Goal: Task Accomplishment & Management: Complete application form

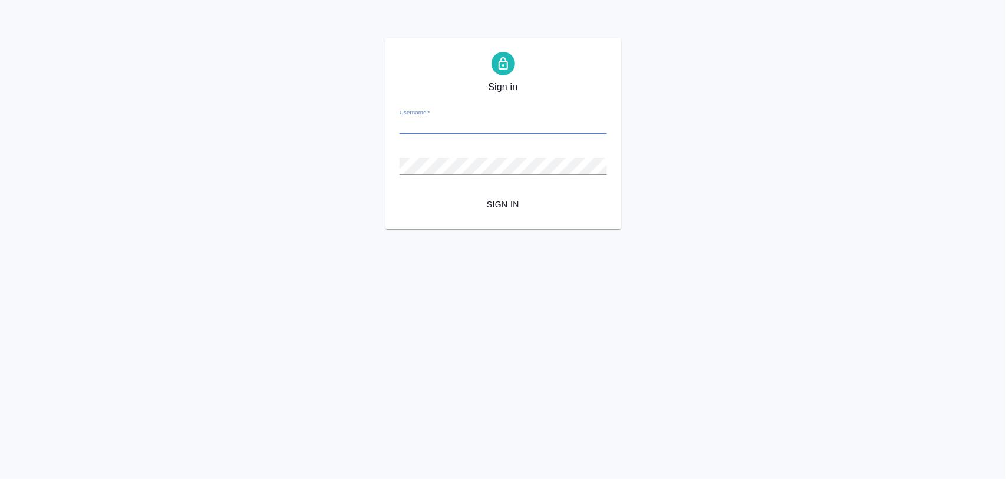
click at [411, 126] on input "Username   *" at bounding box center [502, 126] width 207 height 16
paste input "m.iglakov@awatera.com"
type input "m.iglakov@awatera.com"
click at [472, 128] on input "m.iglakov@awatera.com" at bounding box center [502, 126] width 207 height 16
click at [499, 200] on span "Sign in" at bounding box center [503, 204] width 189 height 15
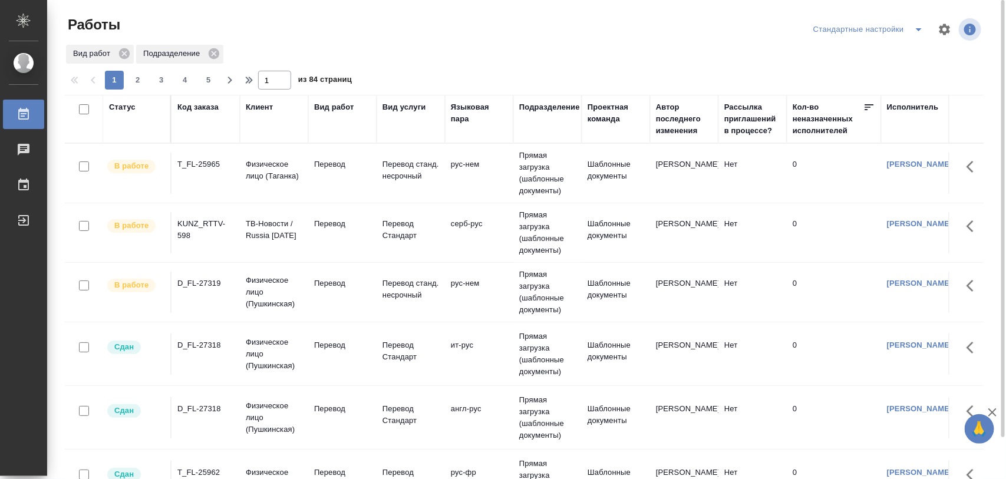
click at [219, 169] on div "T_FL-25965" at bounding box center [205, 164] width 57 height 12
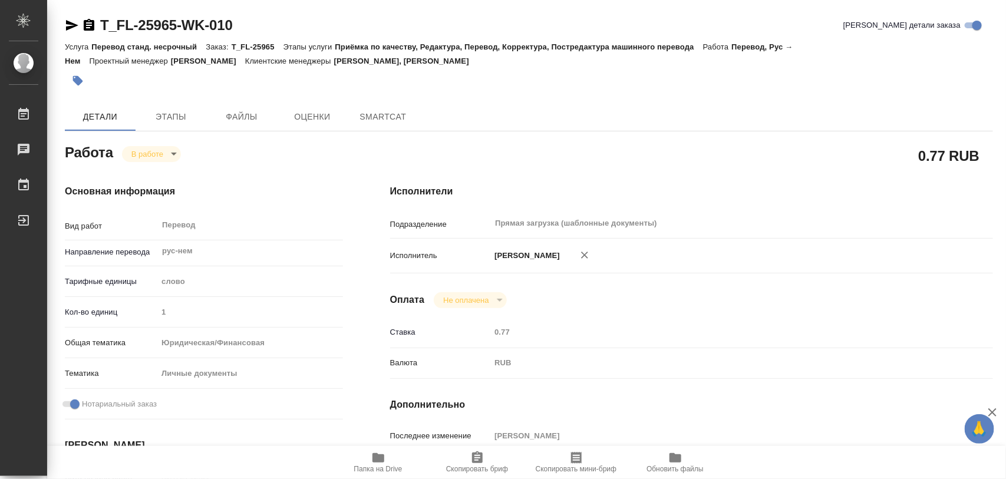
type textarea "x"
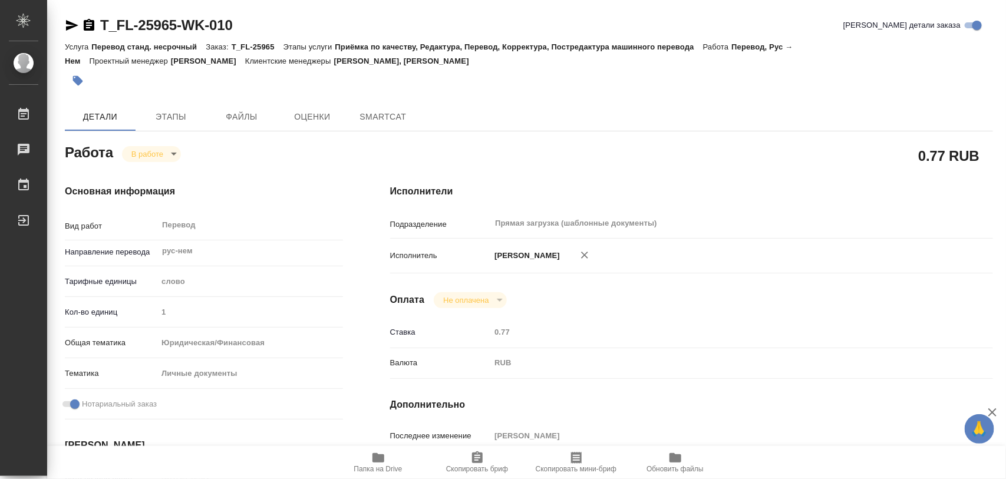
type textarea "x"
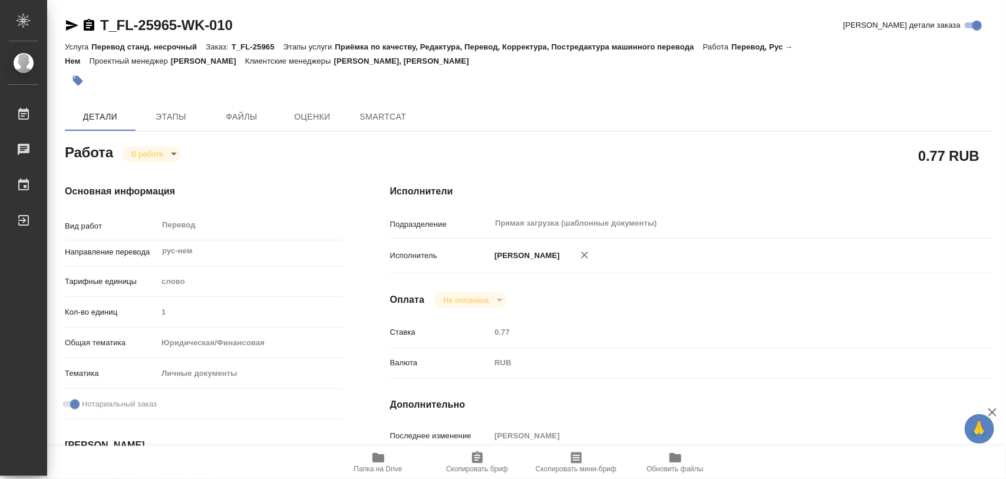
type textarea "x"
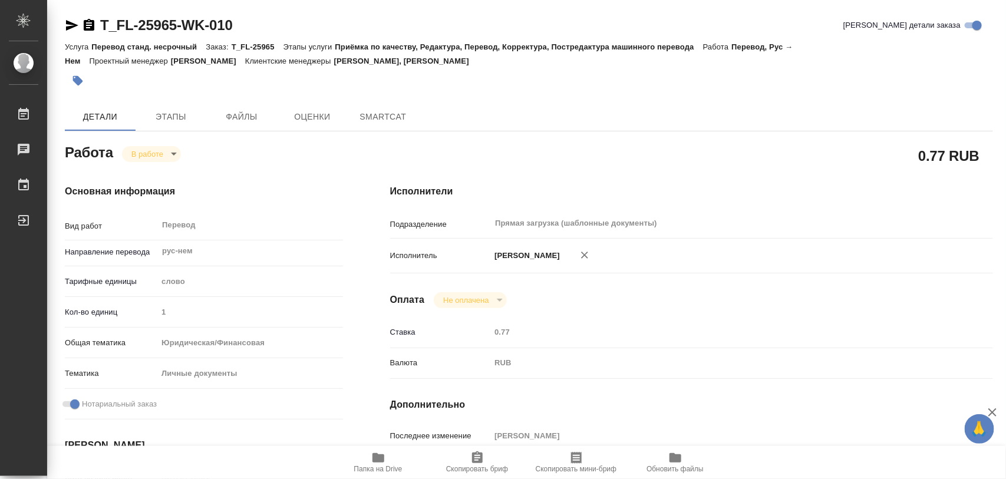
type textarea "x"
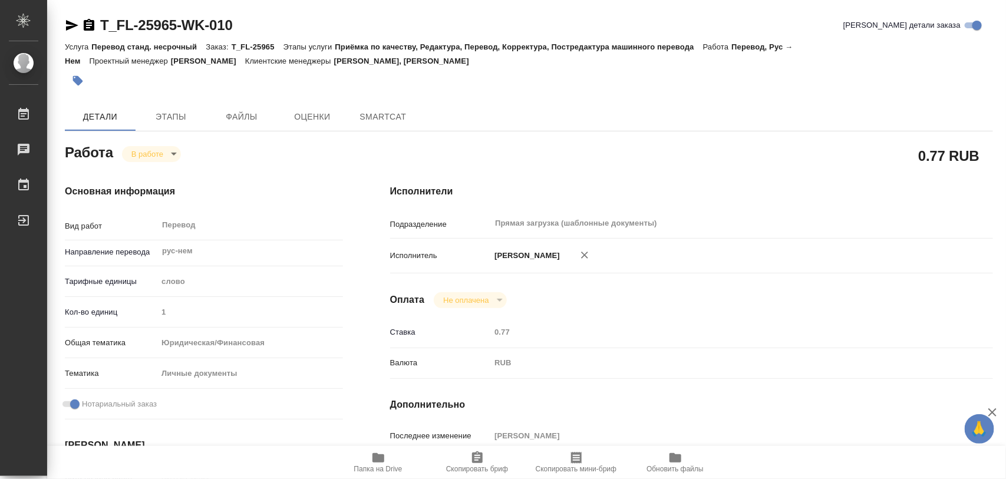
type textarea "x"
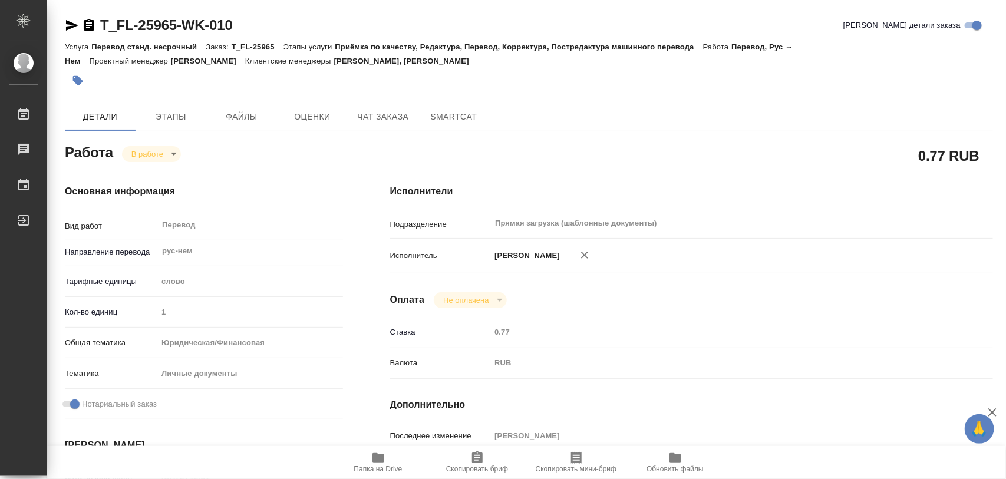
type textarea "x"
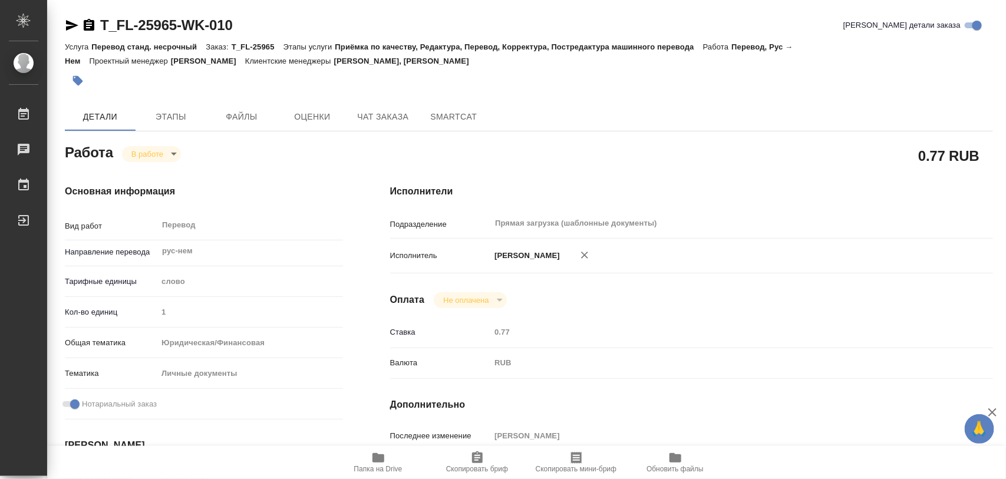
scroll to position [221, 0]
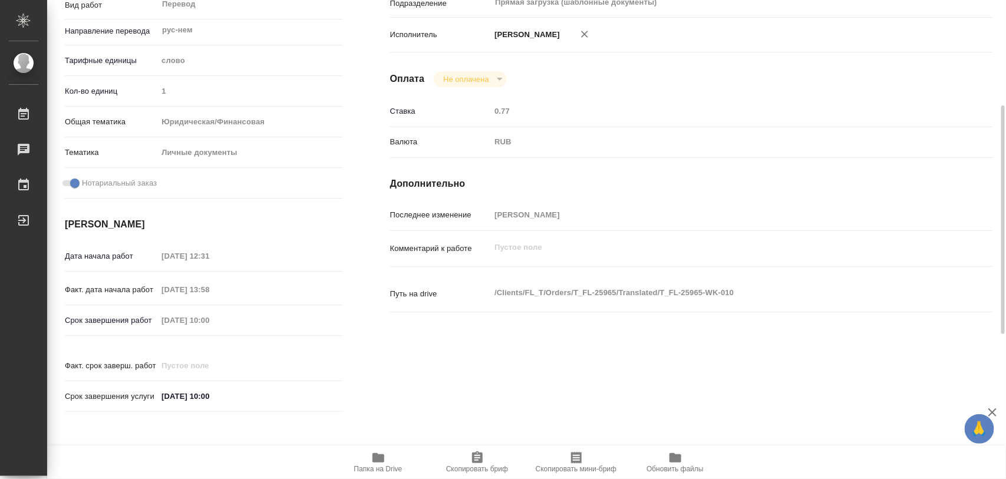
type textarea "x"
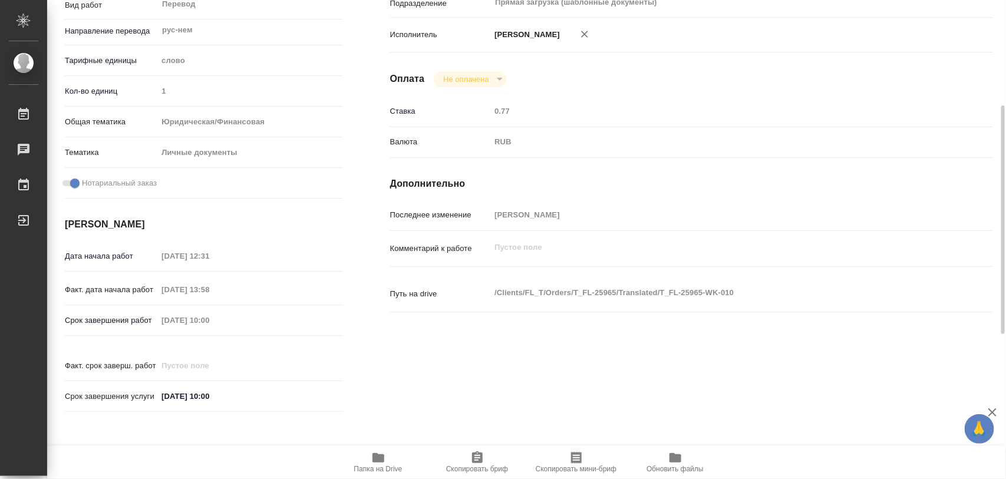
scroll to position [0, 0]
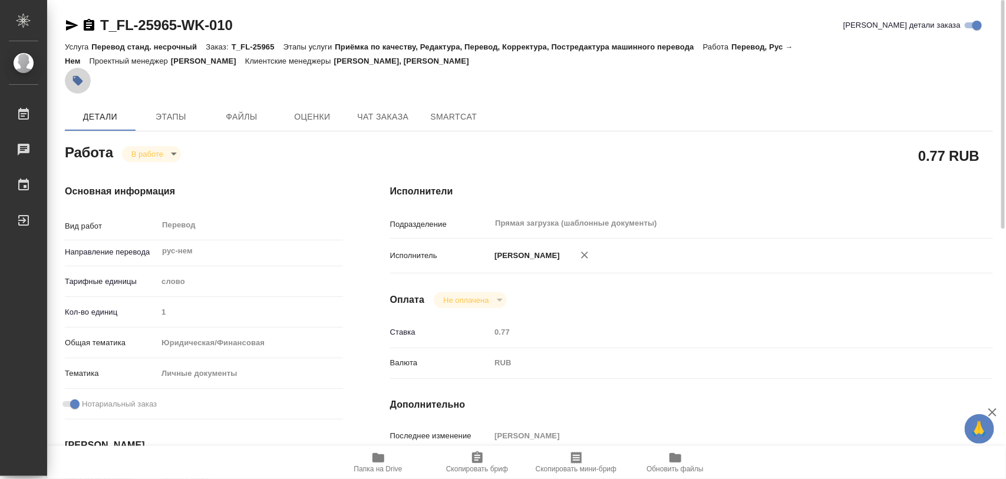
click at [82, 84] on icon "button" at bounding box center [78, 81] width 12 height 12
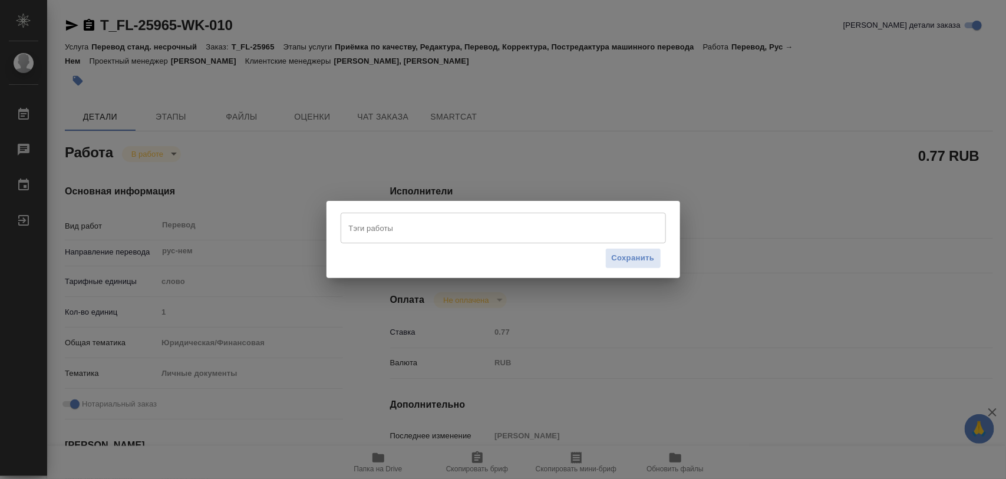
click at [438, 236] on input "Тэги работы" at bounding box center [492, 228] width 292 height 20
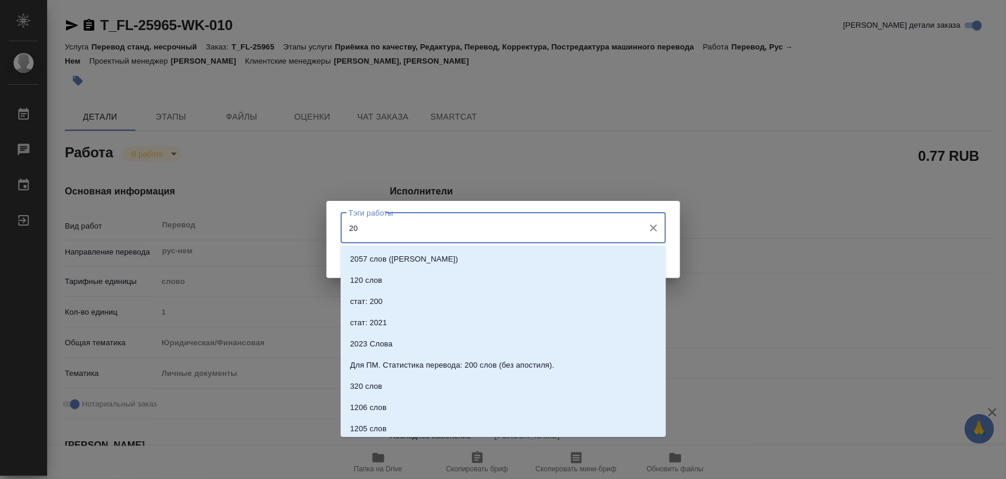
type input "200"
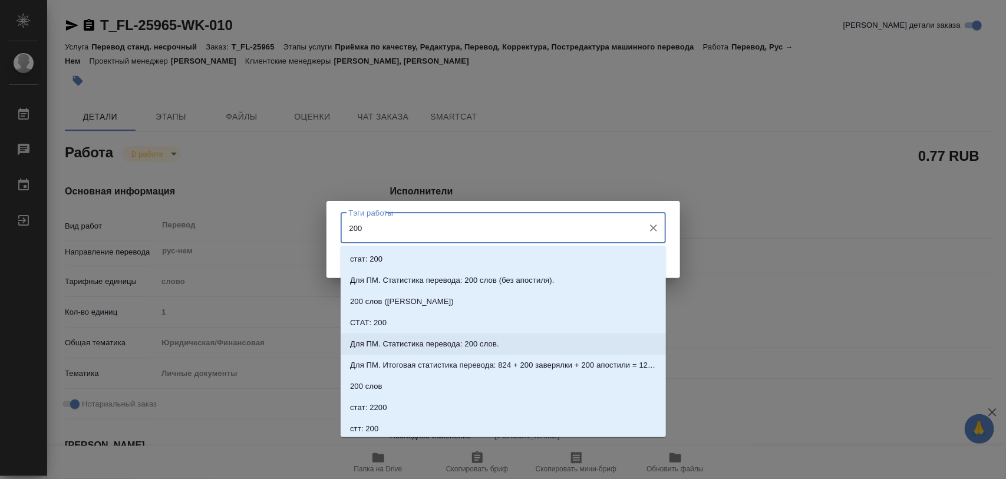
click at [475, 344] on p "Для ПМ. Статистика перевода: 200 слов." at bounding box center [424, 344] width 149 height 12
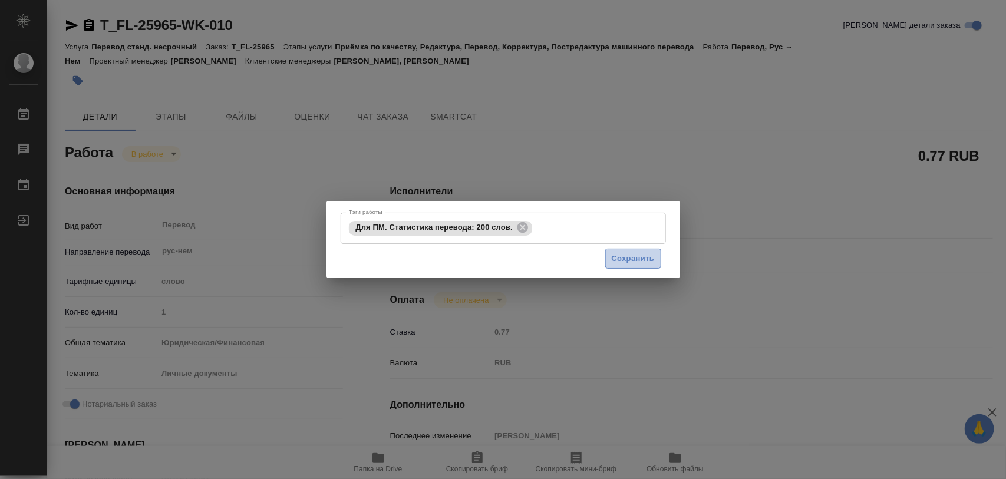
click at [617, 256] on span "Сохранить" at bounding box center [633, 259] width 43 height 14
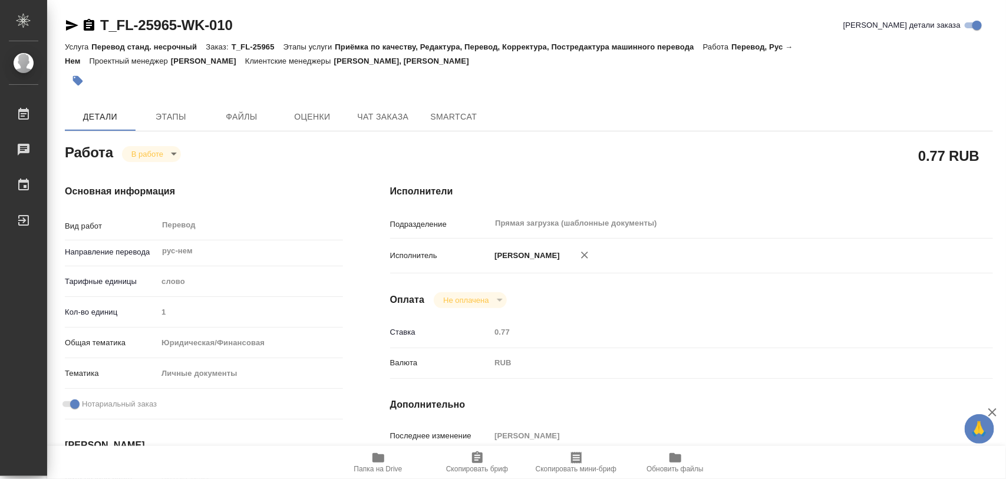
type input "inProgress"
type textarea "Перевод"
type textarea "x"
type input "рус-нем"
type input "5a8b1489cc6b4906c91bfd90"
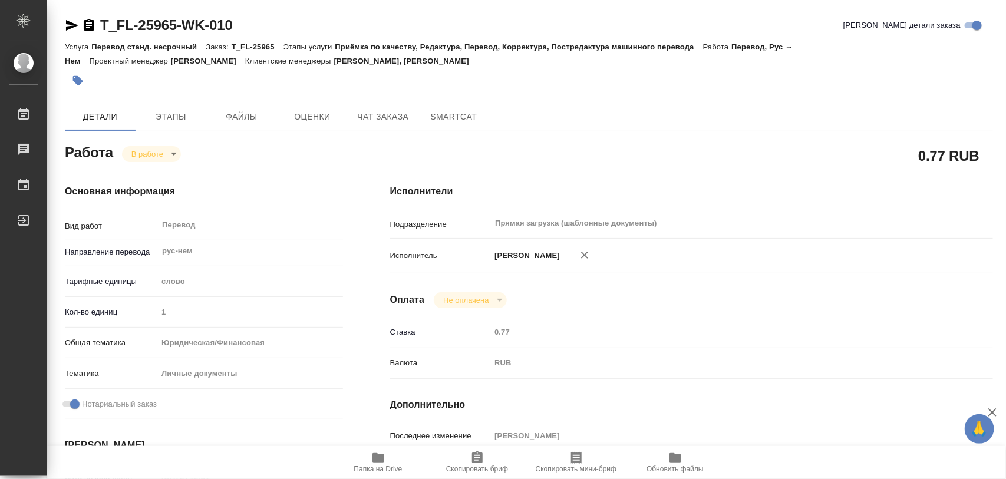
type input "1"
type input "yr-fn"
type input "5a8b8b956a9677013d343cfe"
checkbox input "true"
type input "[DATE] 12:31"
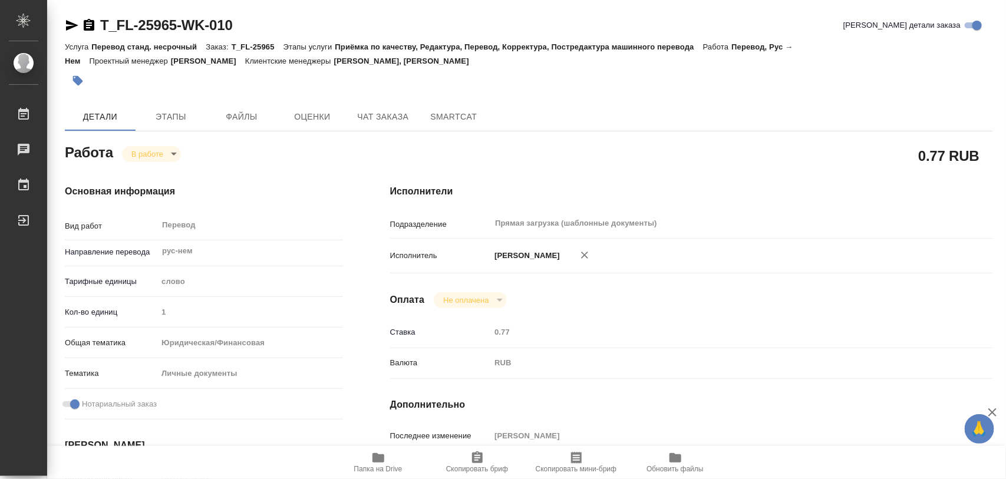
type input "[DATE] 13:58"
type input "[DATE] 10:00"
type input "Прямая загрузка (шаблонные документы)"
type input "notPayed"
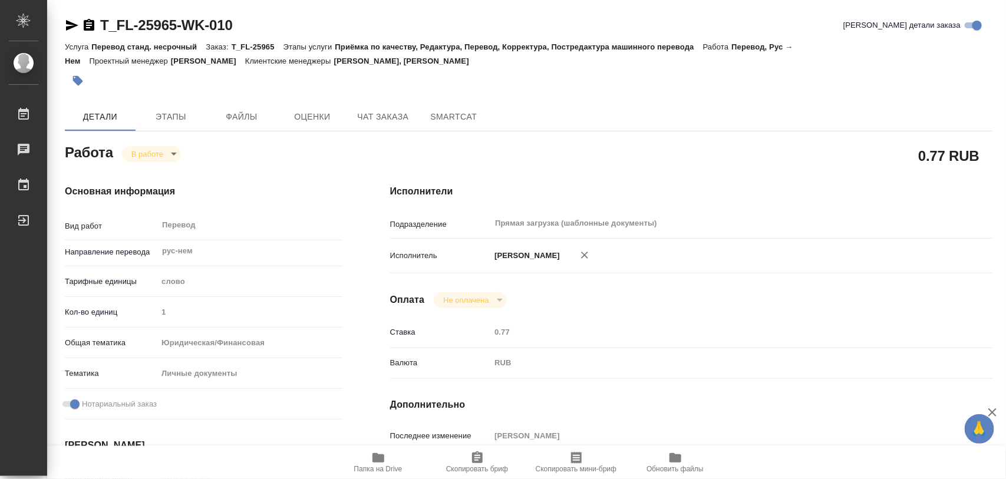
type input "0.77"
type input "RUB"
type input "[PERSON_NAME]"
type textarea "x"
type textarea "/Clients/FL_T/Orders/T_FL-25965/Translated/T_FL-25965-WK-010"
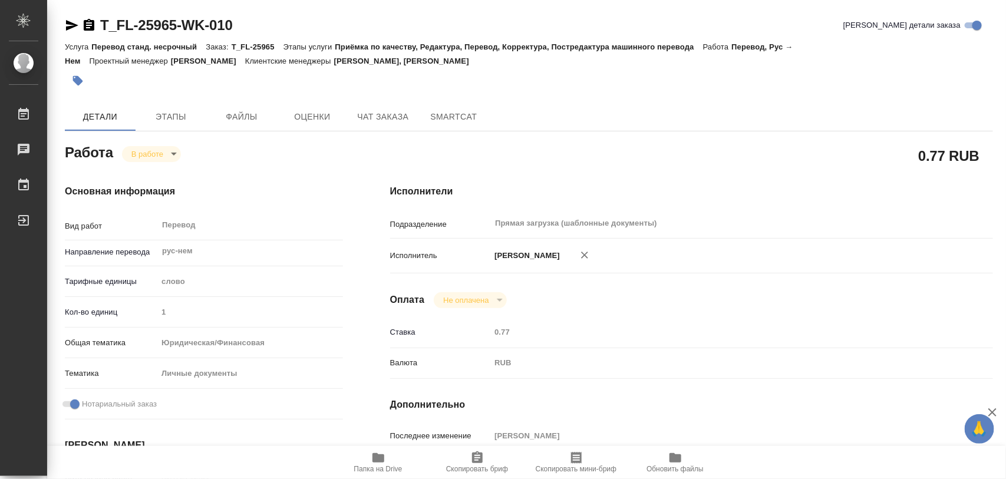
type textarea "x"
type input "T_FL-25965"
type input "Перевод станд. несрочный"
type input "Приёмка по качеству, Редактура, Перевод, Корректура, Постредактура машинного пе…"
type input "[PERSON_NAME], [PERSON_NAME]"
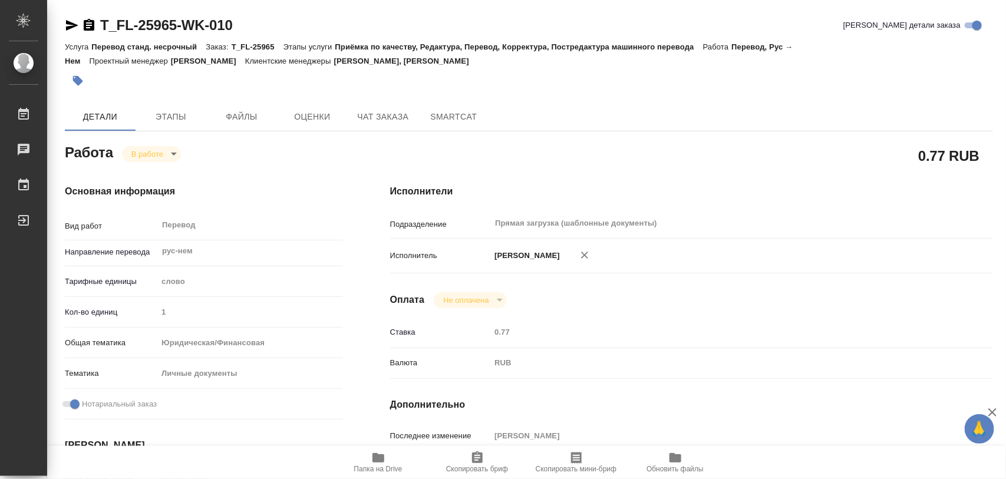
type input "/Clients/FL_T/Orders/T_FL-25965"
type textarea "x"
type textarea "сор и соб на немецкий под зпк"
type textarea "x"
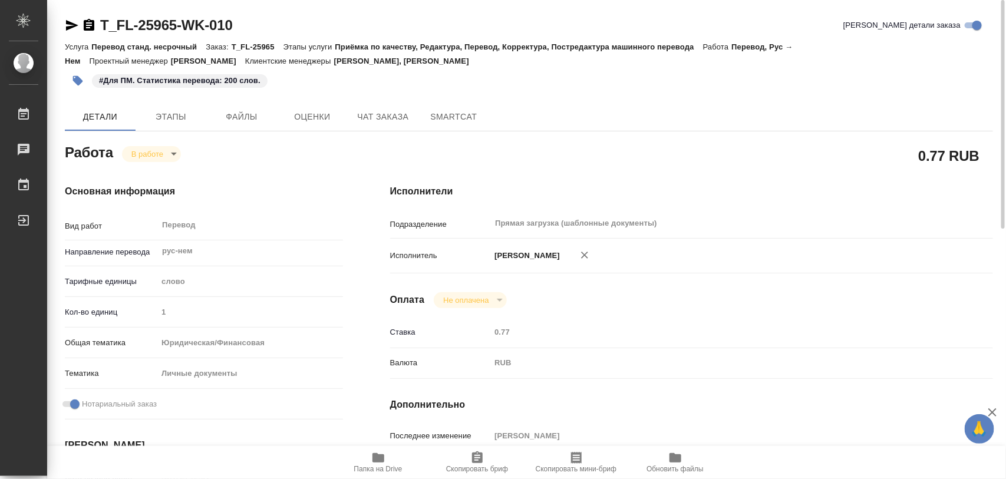
type textarea "x"
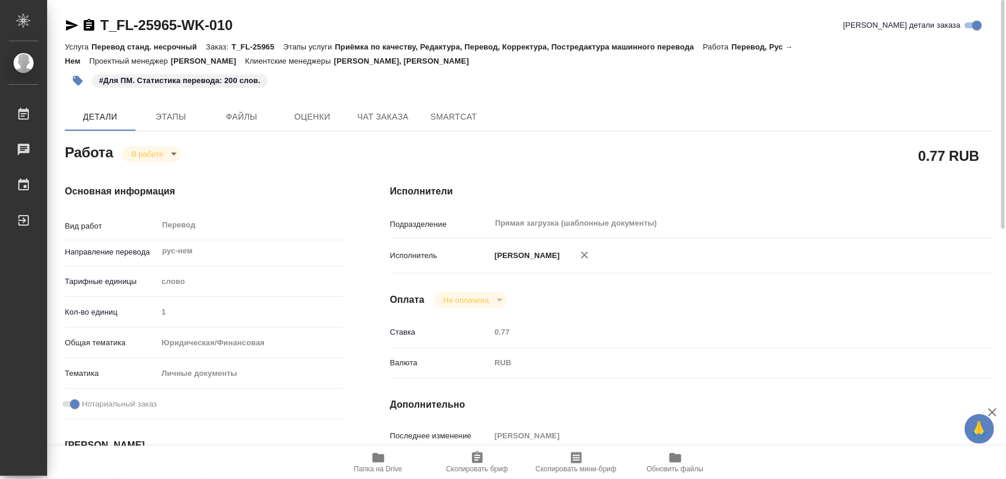
type textarea "x"
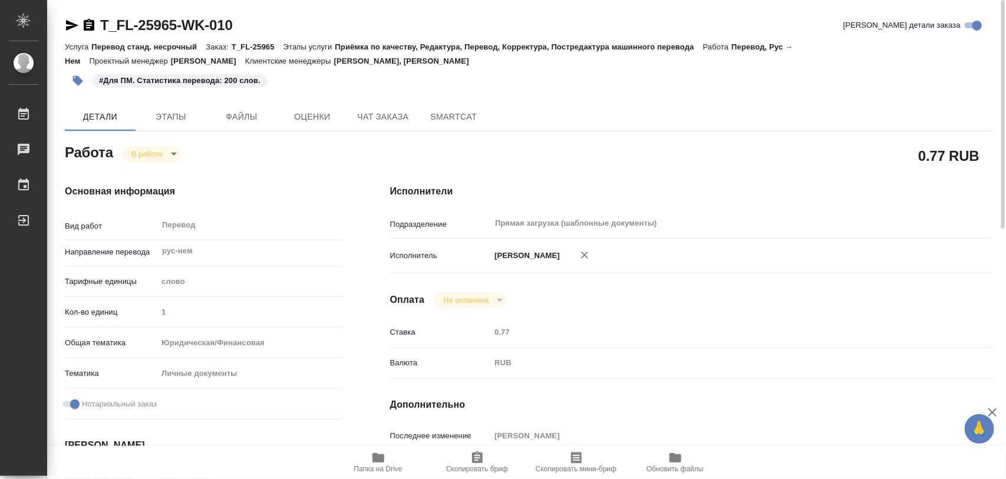
type textarea "x"
click at [378, 470] on span "Папка на Drive" at bounding box center [378, 469] width 48 height 8
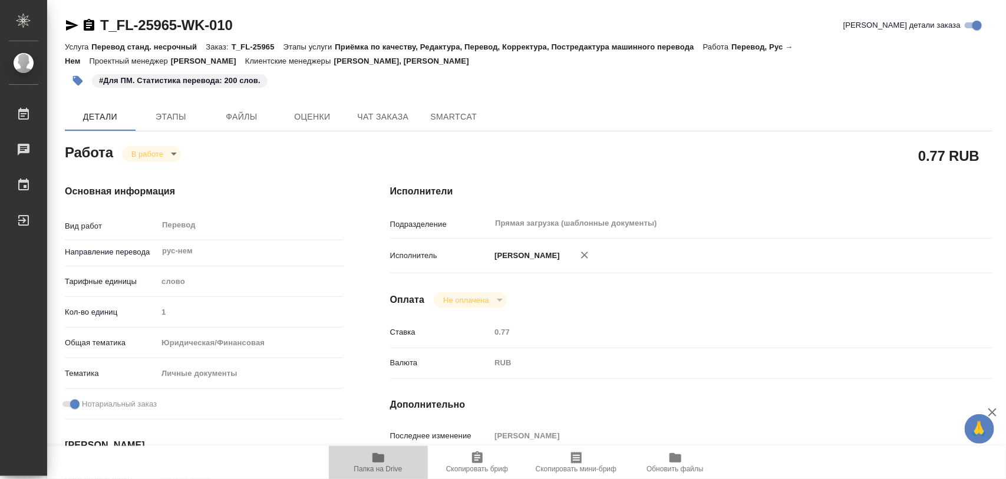
click at [380, 460] on icon "button" at bounding box center [378, 457] width 12 height 9
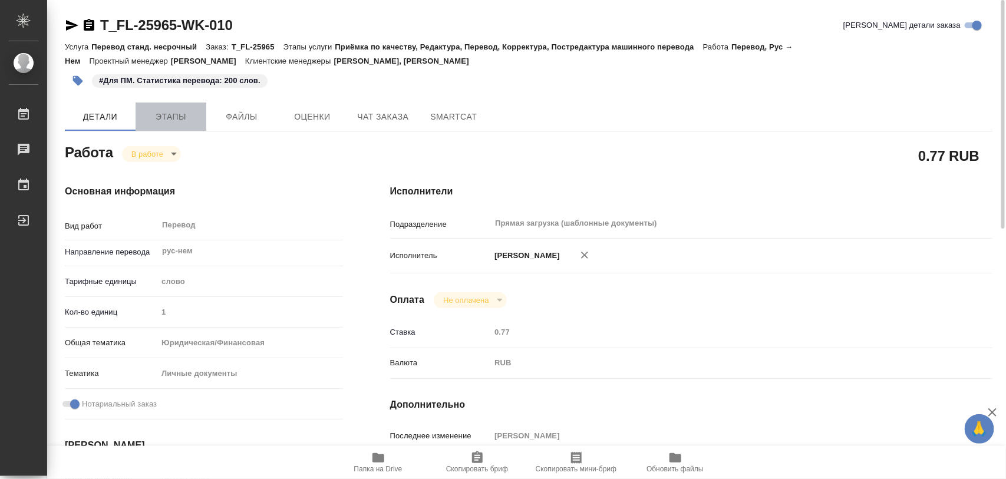
click at [174, 116] on span "Этапы" at bounding box center [171, 117] width 57 height 15
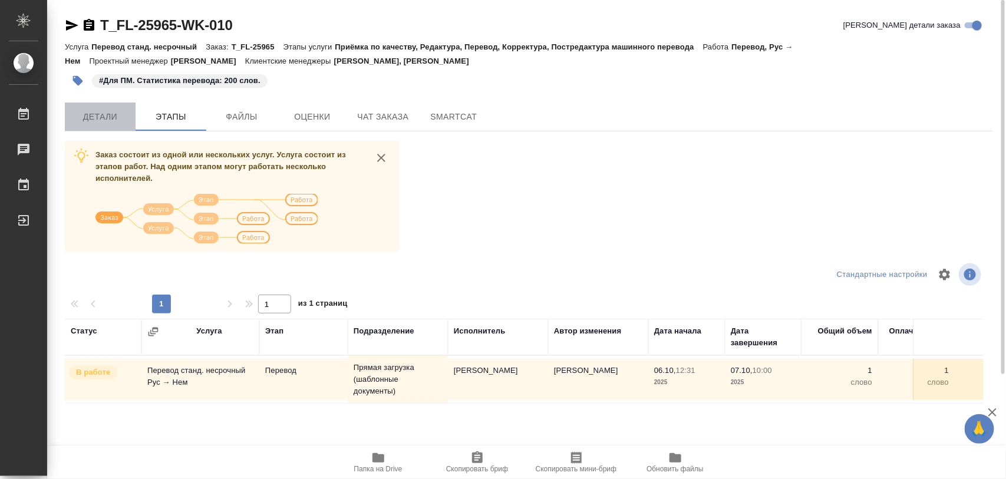
click at [113, 113] on span "Детали" at bounding box center [100, 117] width 57 height 15
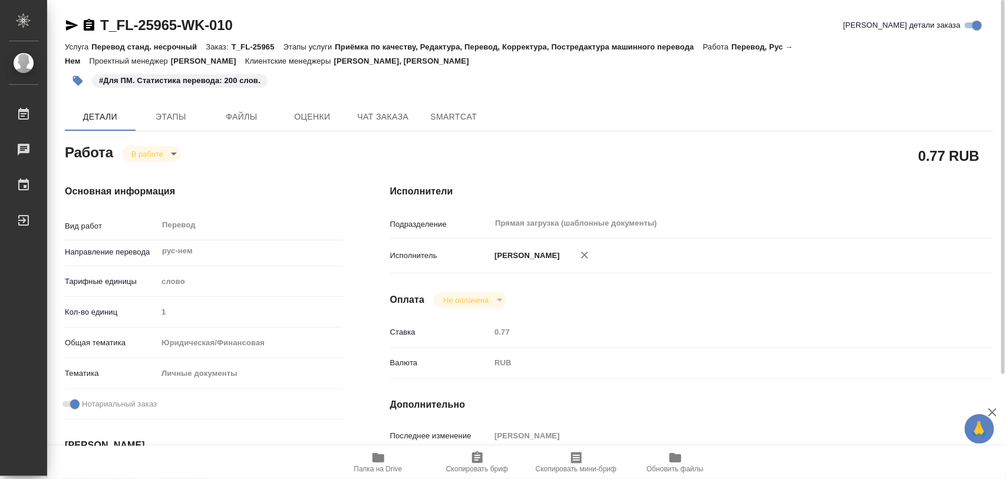
type textarea "x"
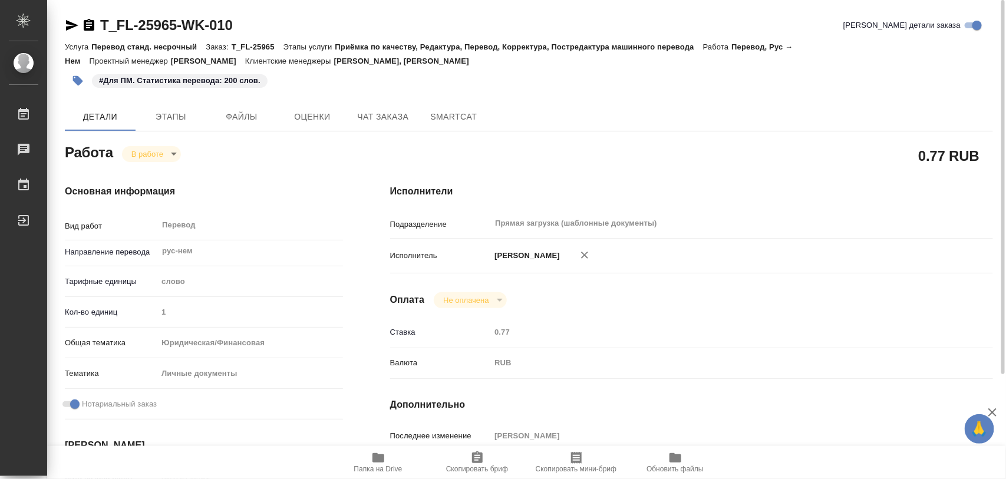
type textarea "x"
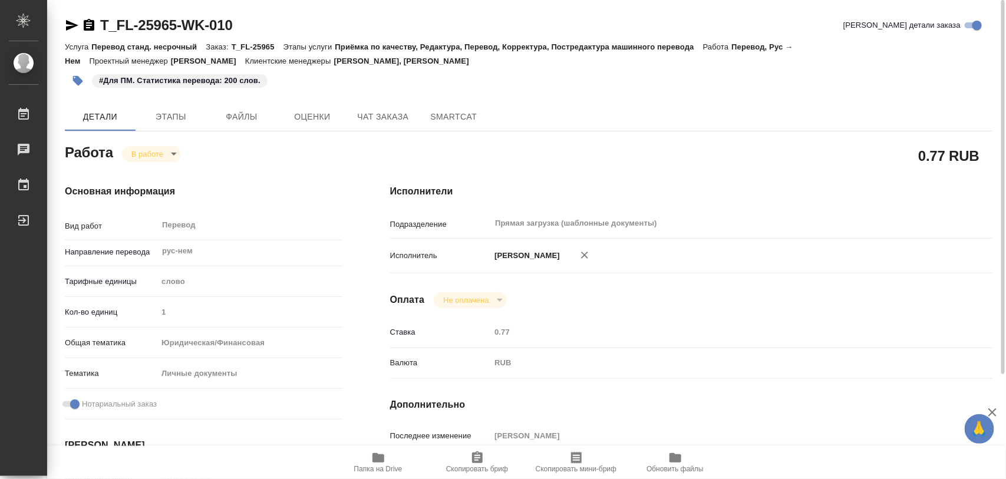
type textarea "x"
